Goal: Transaction & Acquisition: Purchase product/service

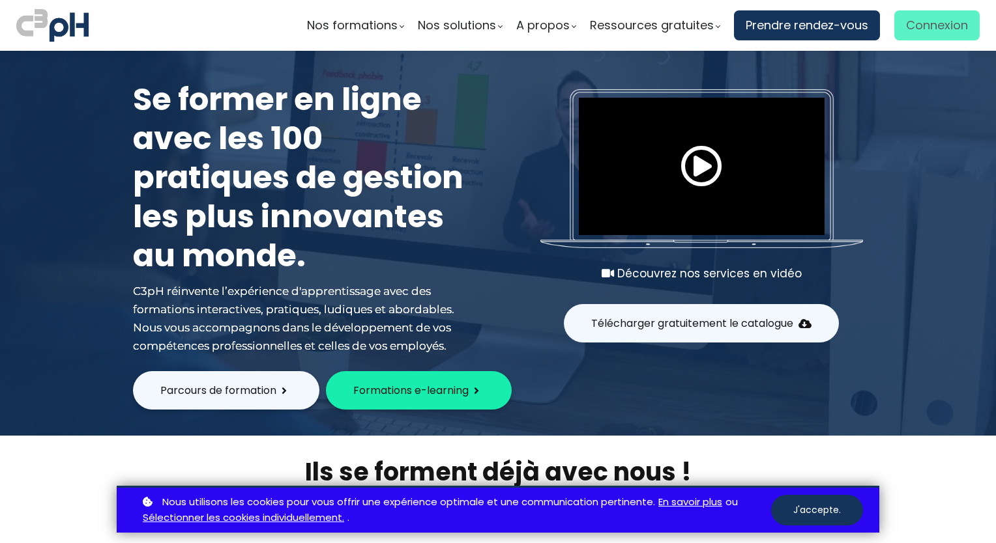
drag, startPoint x: 0, startPoint y: 0, endPoint x: 914, endPoint y: 33, distance: 914.8
click at [914, 33] on span "Connexion" at bounding box center [937, 26] width 62 height 20
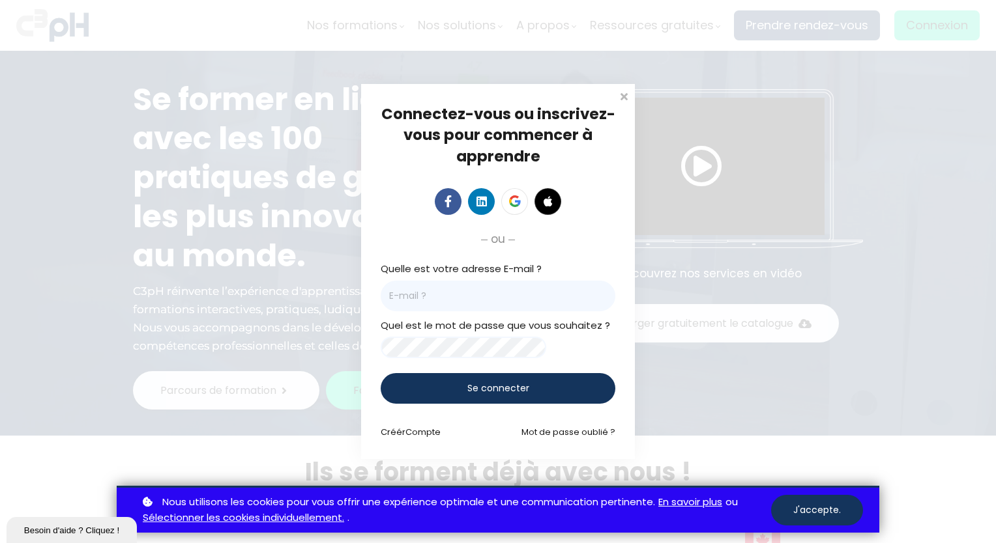
click at [472, 285] on input "email" at bounding box center [498, 296] width 235 height 31
paste input "[EMAIL_ADDRESS][DOMAIN_NAME]"
type input "[EMAIL_ADDRESS][DOMAIN_NAME]"
click at [519, 400] on div "Se connecter" at bounding box center [498, 388] width 235 height 31
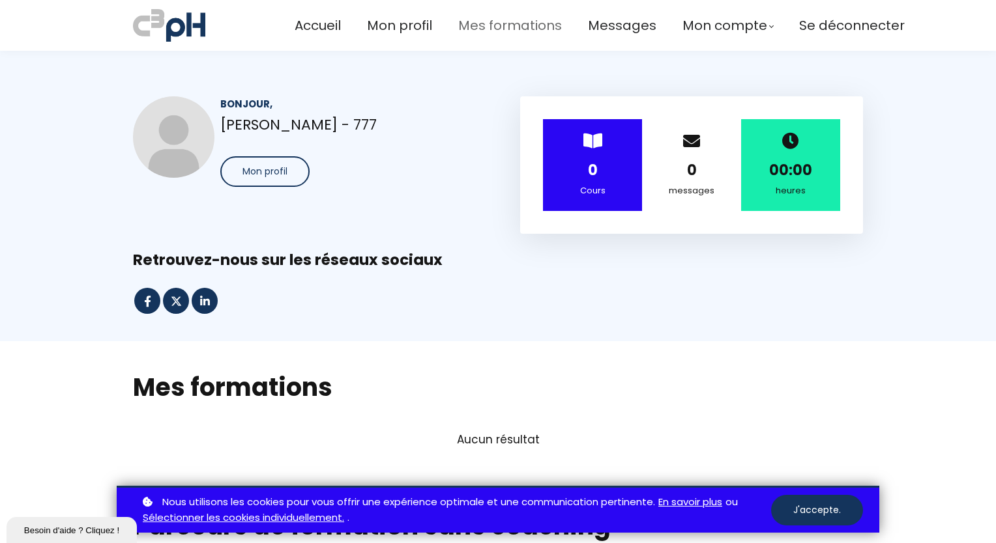
click at [514, 21] on span "Mes formations" at bounding box center [510, 26] width 104 height 22
click at [504, 29] on span "Mes formations" at bounding box center [510, 26] width 104 height 22
click at [261, 379] on h2 "Mes formations" at bounding box center [498, 387] width 730 height 33
click at [253, 392] on h2 "Mes formations" at bounding box center [498, 387] width 730 height 33
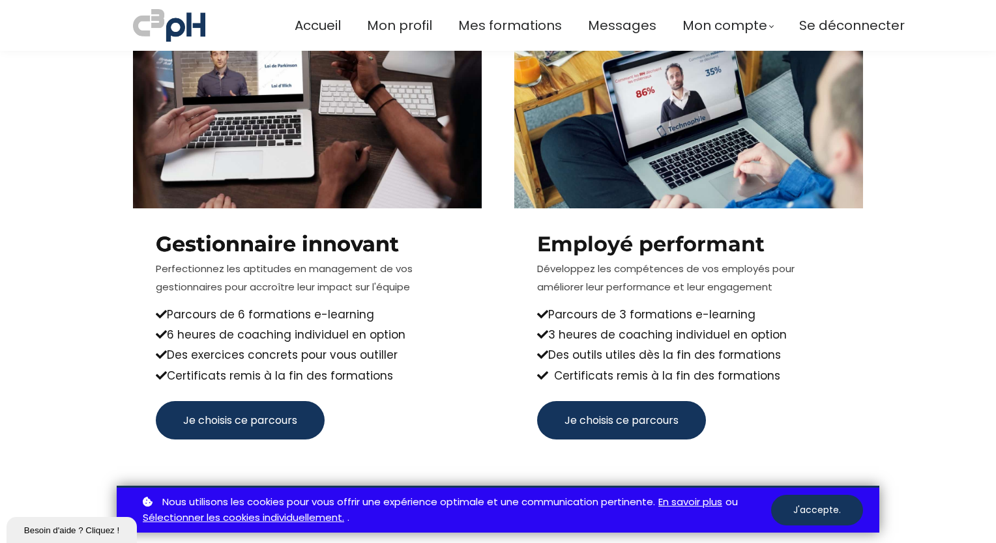
scroll to position [575, 0]
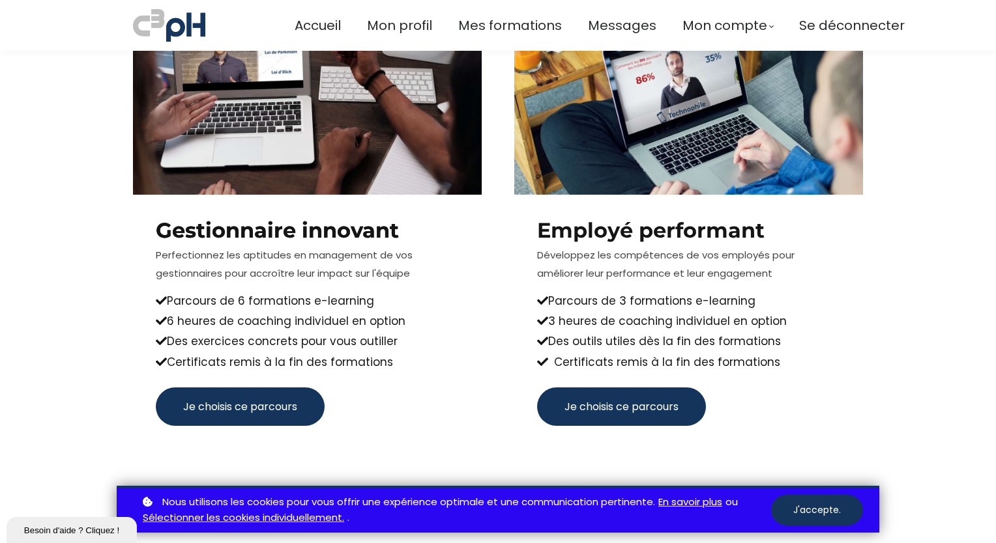
click at [271, 406] on span "Je choisis ce parcours" at bounding box center [240, 407] width 114 height 16
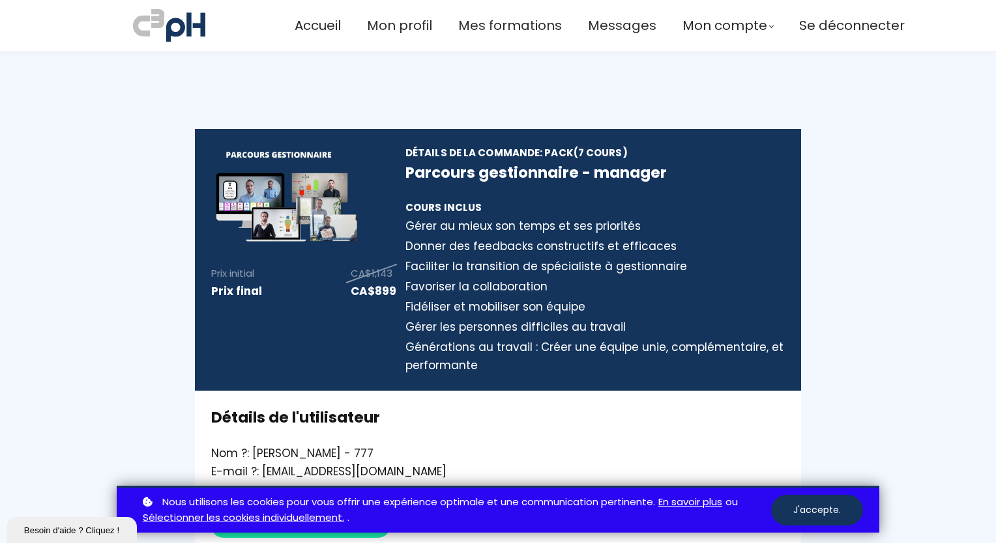
type input "[EMAIL_ADDRESS][DOMAIN_NAME]"
click at [375, 25] on span "Mon profil" at bounding box center [399, 26] width 65 height 22
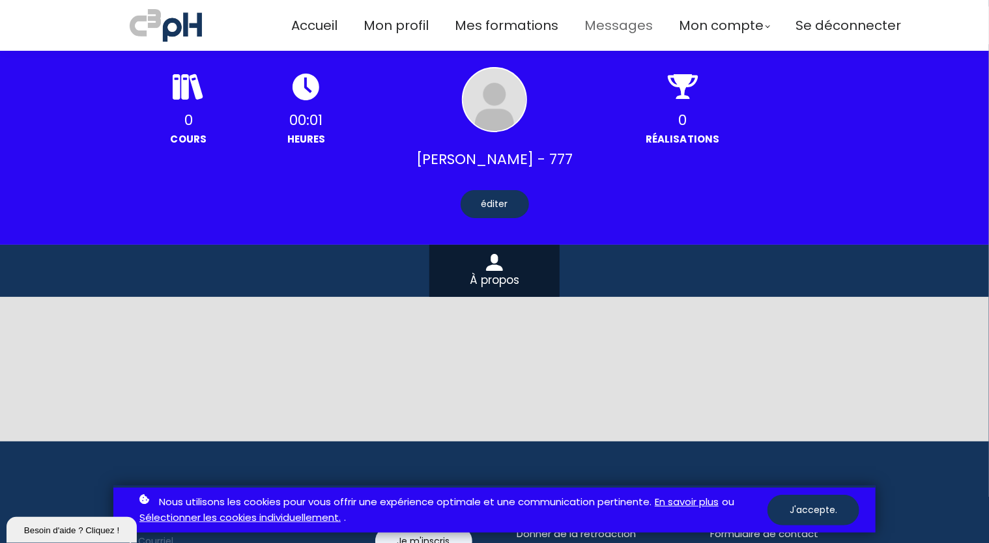
click at [599, 30] on span "Messages" at bounding box center [618, 26] width 68 height 22
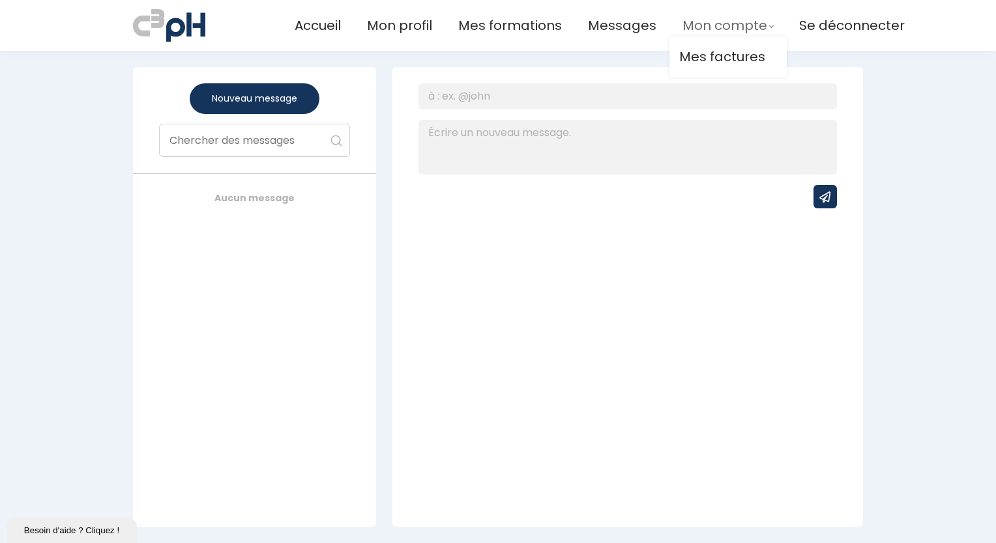
click at [689, 24] on span "Mon compte" at bounding box center [724, 26] width 85 height 22
click at [508, 33] on span "Mes formations" at bounding box center [510, 26] width 104 height 22
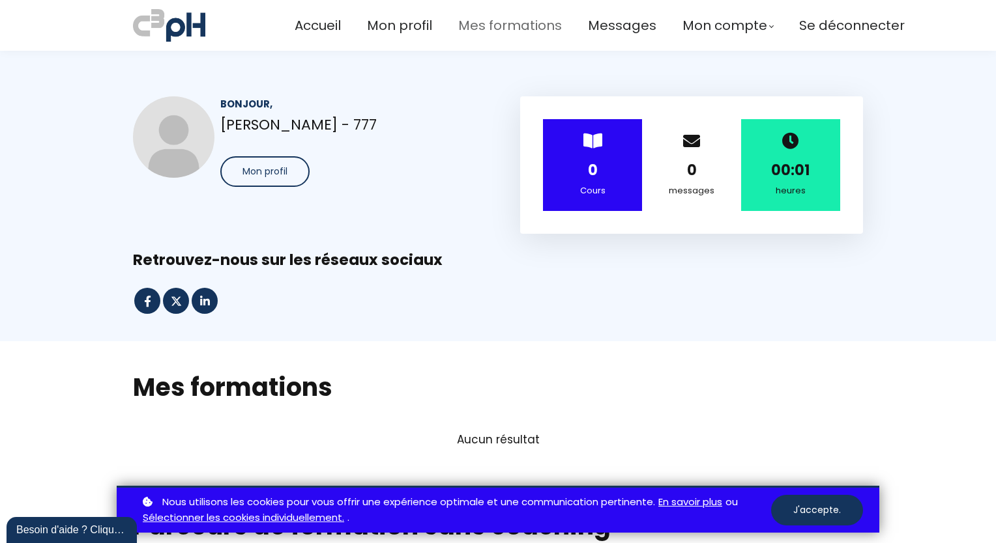
click at [508, 25] on span "Mes formations" at bounding box center [510, 26] width 104 height 22
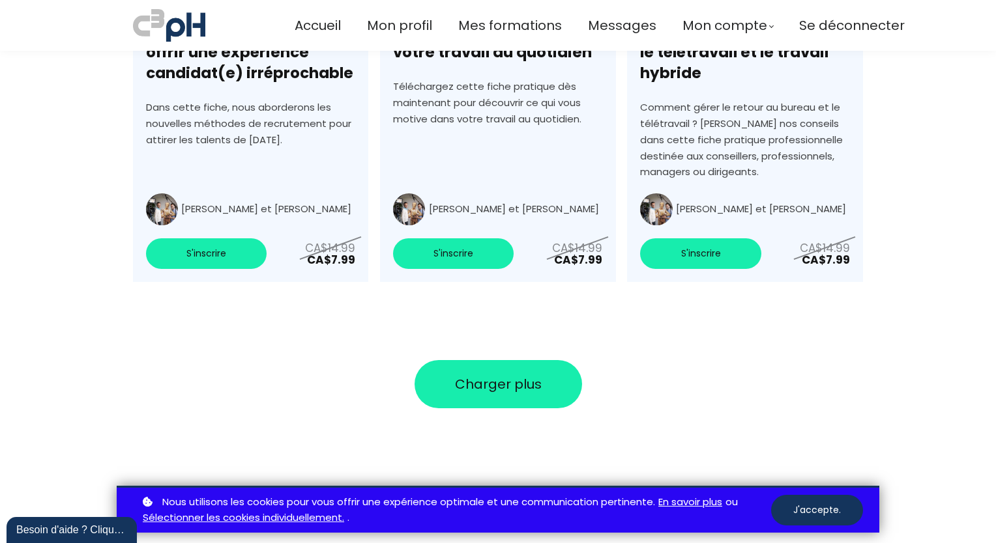
scroll to position [4221, 0]
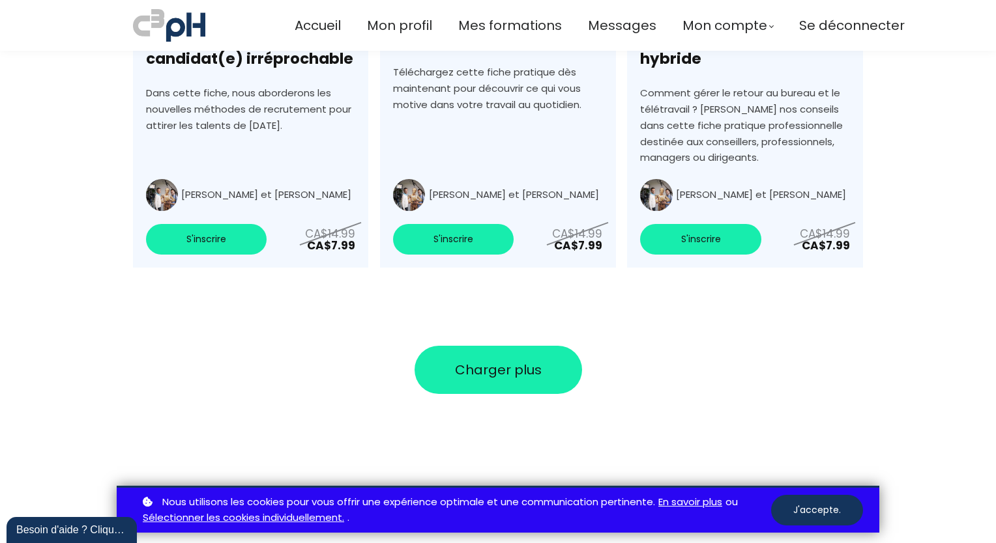
click at [532, 379] on button "Charger plus" at bounding box center [497, 370] width 167 height 48
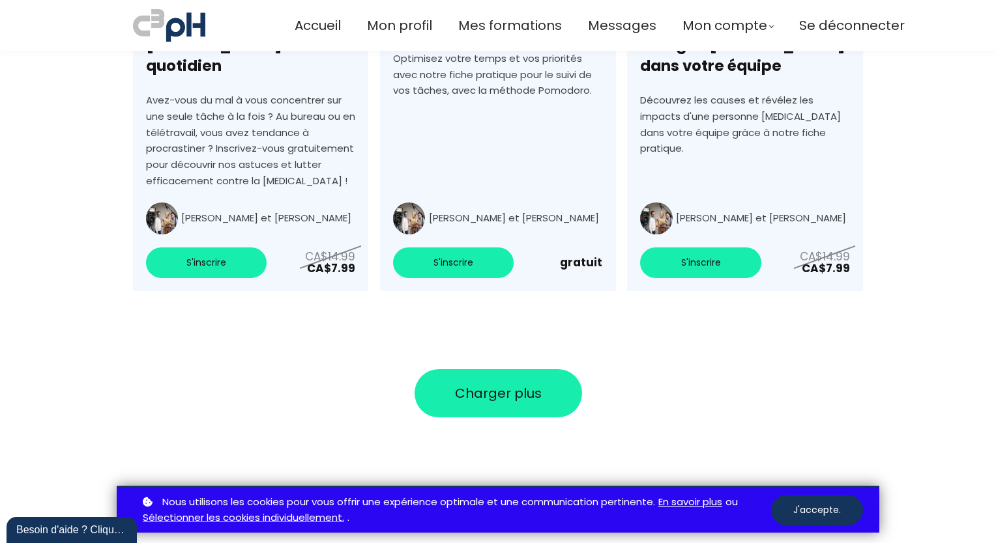
scroll to position [5123, 0]
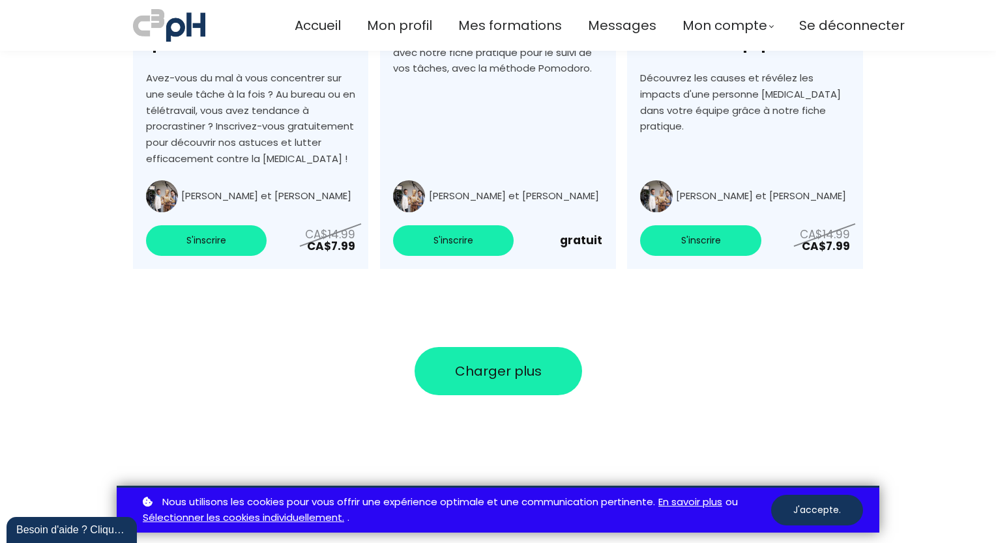
click at [524, 396] on section at bounding box center [498, 474] width 996 height 156
click at [521, 366] on span "Charger plus" at bounding box center [498, 372] width 87 height 20
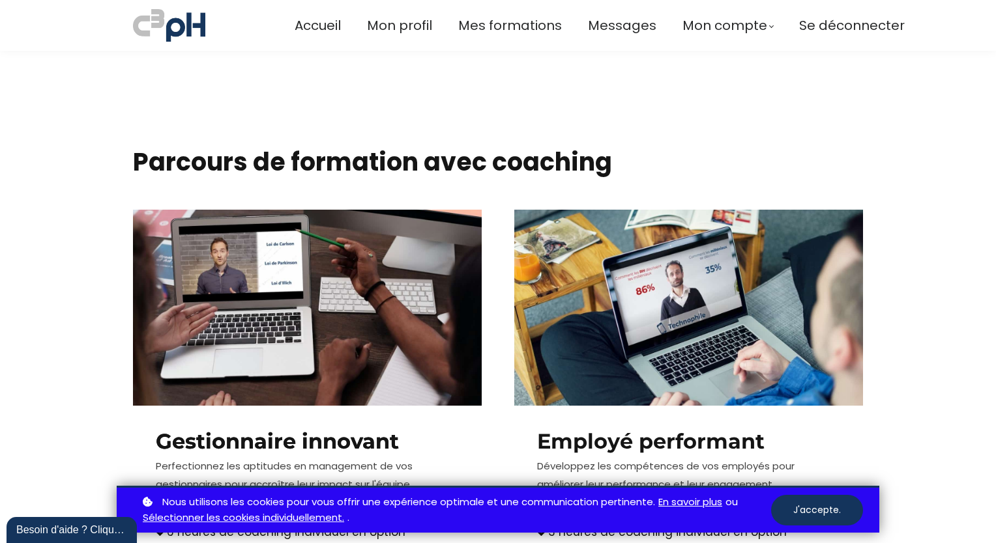
scroll to position [0, 0]
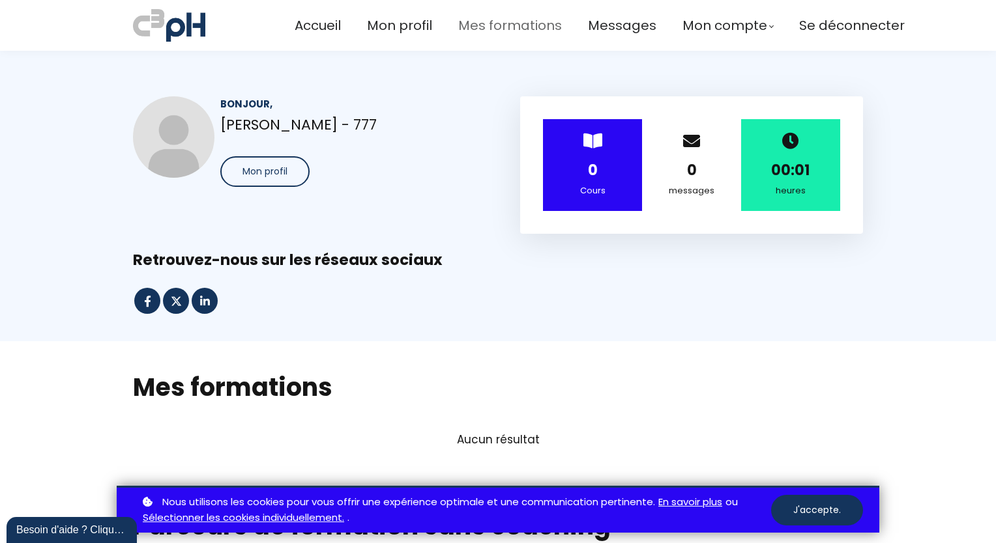
click at [517, 28] on span "Mes formations" at bounding box center [510, 26] width 104 height 22
click at [219, 392] on h2 "Mes formations" at bounding box center [498, 387] width 730 height 33
click at [281, 174] on span "Mon profil" at bounding box center [264, 172] width 45 height 14
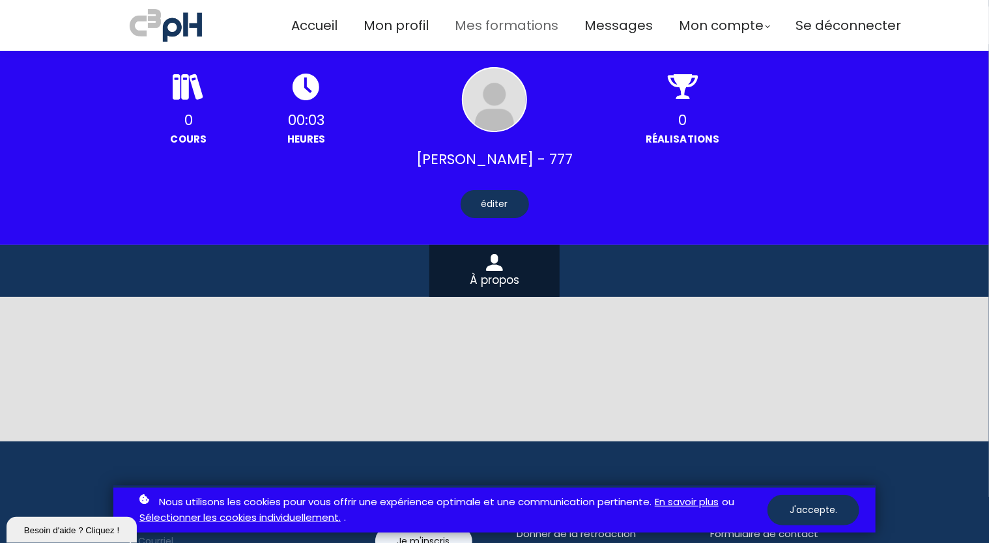
click at [474, 24] on span "Mes formations" at bounding box center [507, 26] width 104 height 22
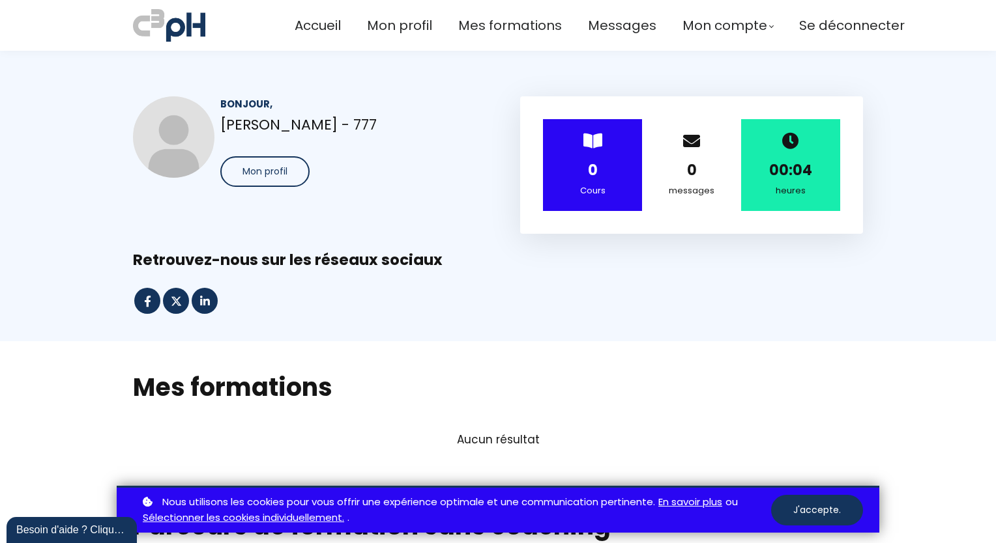
click at [601, 189] on div "Cours" at bounding box center [592, 191] width 66 height 14
click at [804, 511] on button "J'accepte." at bounding box center [817, 510] width 92 height 31
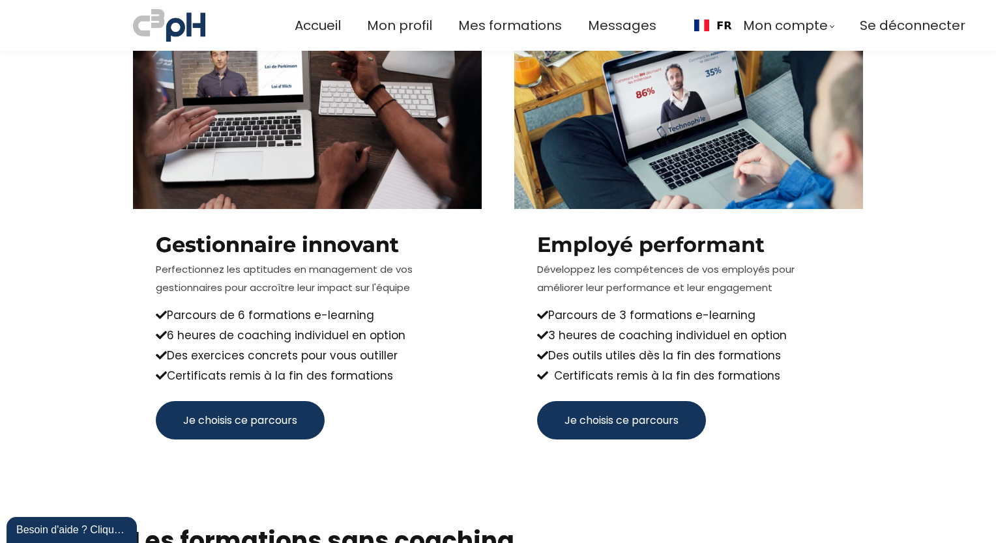
scroll to position [1229, 0]
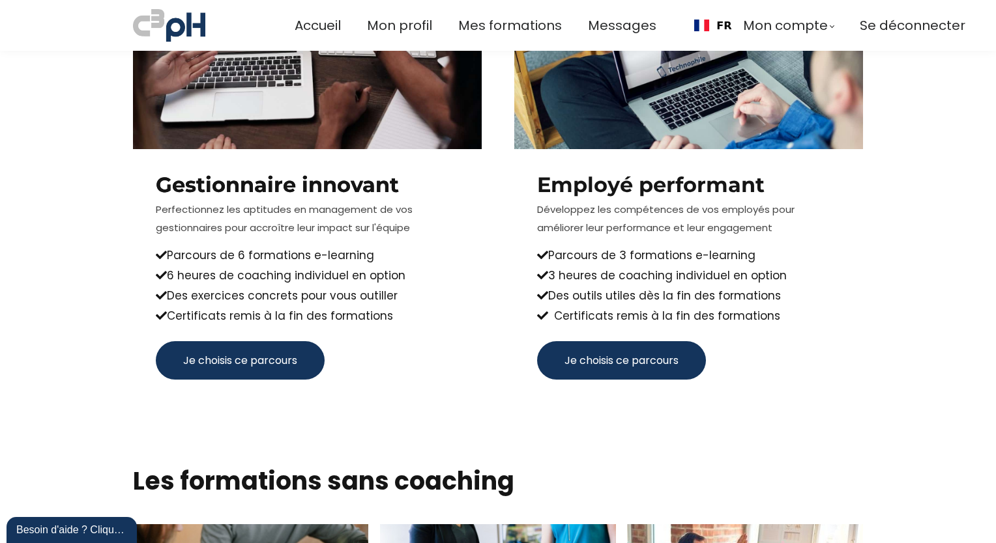
click at [287, 347] on button "Je choisis ce parcours" at bounding box center [240, 360] width 169 height 38
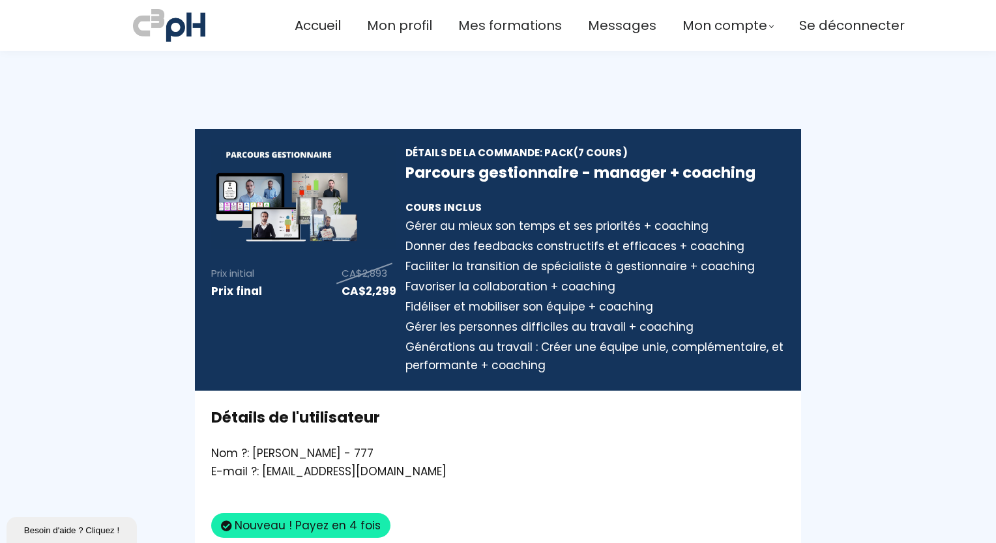
type input "[EMAIL_ADDRESS][DOMAIN_NAME]"
